Goal: Check status: Check status

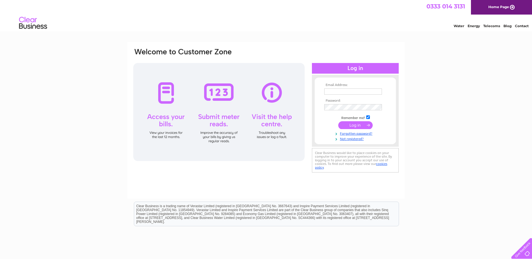
type input "harvestbaptist.forfar@gmail.com"
click at [349, 123] on input "submit" at bounding box center [355, 125] width 34 height 8
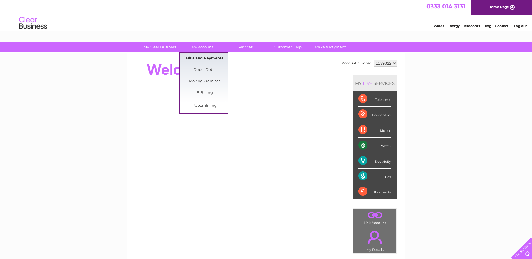
click at [207, 59] on link "Bills and Payments" at bounding box center [205, 58] width 46 height 11
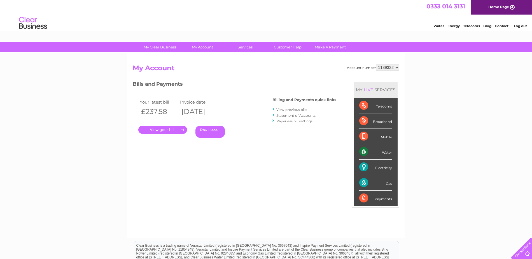
click at [291, 108] on link "View previous bills" at bounding box center [291, 109] width 31 height 4
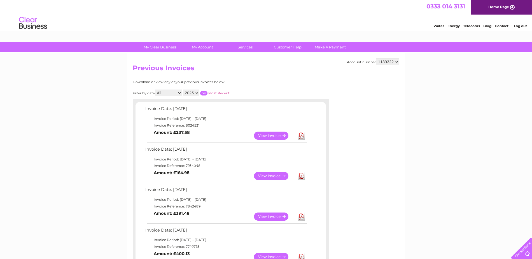
click at [273, 133] on link "View" at bounding box center [274, 135] width 41 height 8
click at [269, 177] on link "View" at bounding box center [274, 176] width 41 height 8
